Goal: Task Accomplishment & Management: Use online tool/utility

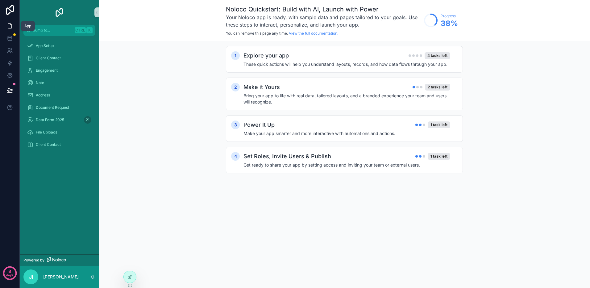
click at [9, 27] on icon at bounding box center [10, 26] width 6 height 6
click at [11, 39] on icon at bounding box center [10, 38] width 4 height 2
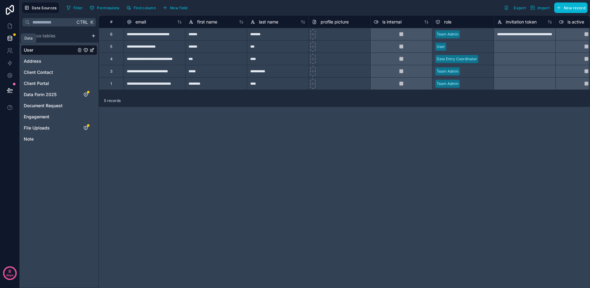
click at [11, 39] on icon at bounding box center [10, 38] width 4 height 2
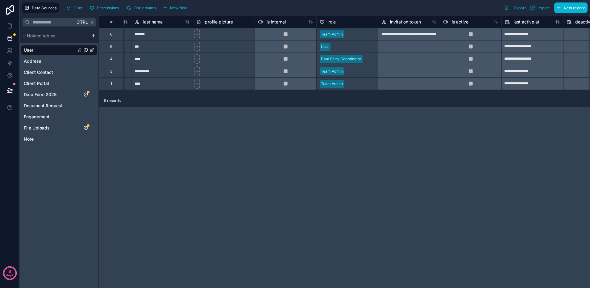
scroll to position [0, 121]
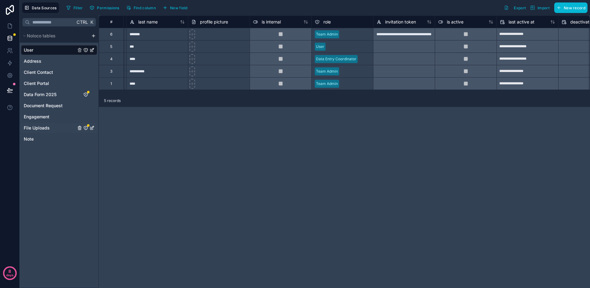
click at [41, 127] on span "File Uploads" at bounding box center [37, 128] width 26 height 6
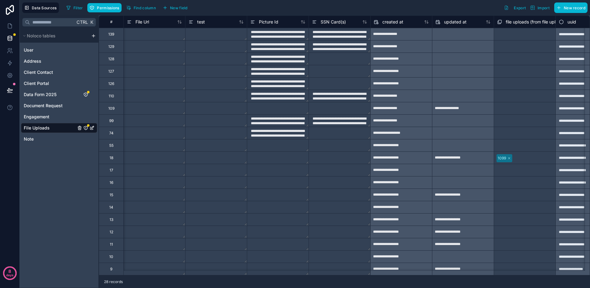
scroll to position [0, 650]
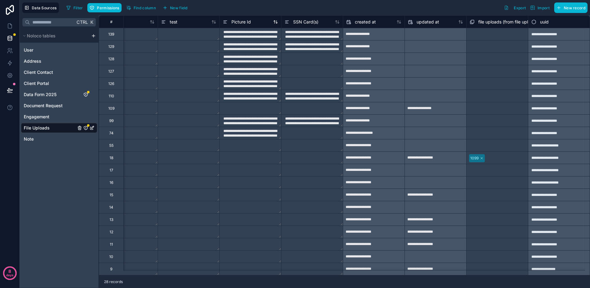
click at [239, 25] on div "Picture Id" at bounding box center [237, 21] width 28 height 7
